Goal: Transaction & Acquisition: Purchase product/service

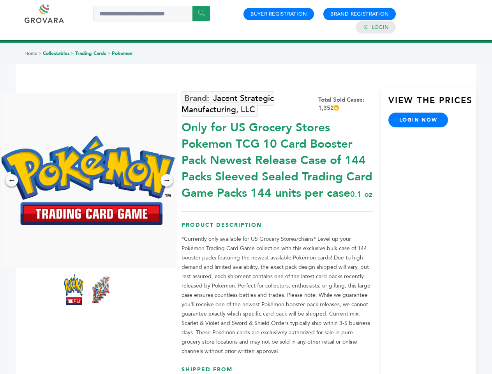
click at [87, 180] on img at bounding box center [87, 181] width 175 height 90
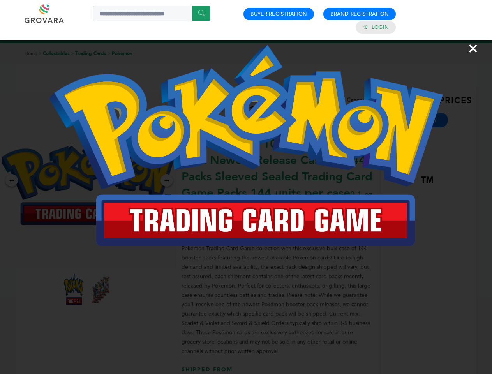
click at [12, 180] on div "×" at bounding box center [246, 187] width 492 height 374
click at [167, 180] on div "→" at bounding box center [167, 180] width 12 height 12
click at [74, 290] on img at bounding box center [73, 289] width 19 height 31
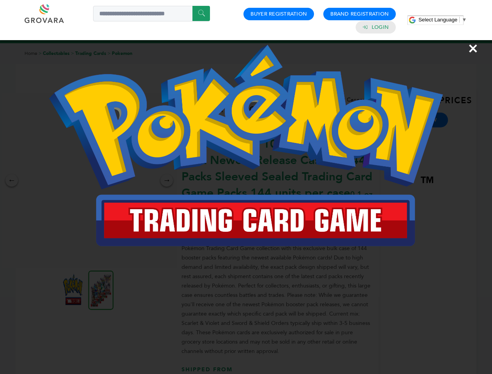
click at [101, 290] on div "×" at bounding box center [246, 187] width 492 height 374
